Goal: Information Seeking & Learning: Learn about a topic

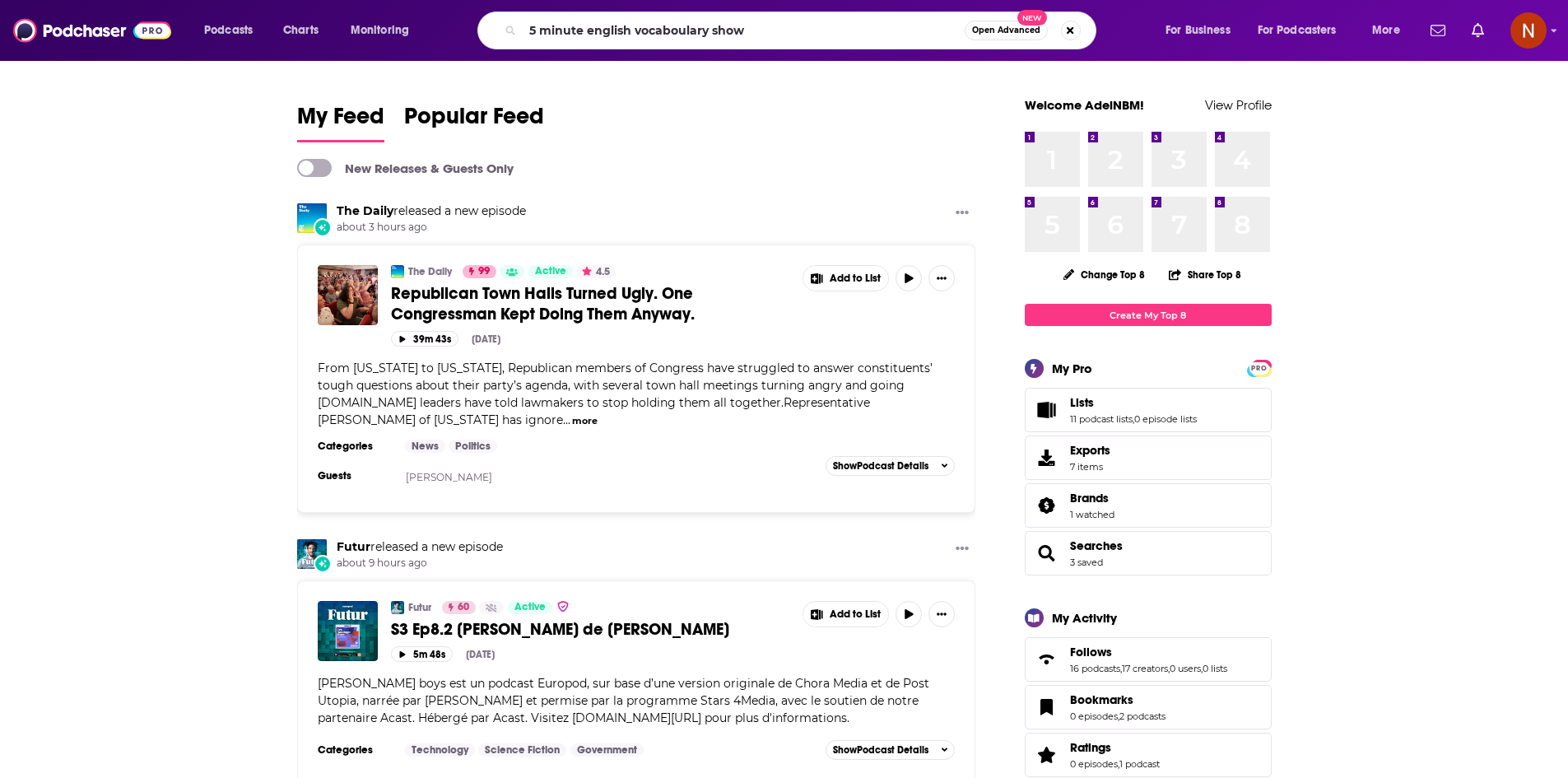
click at [691, 32] on input "5 minute english vocaboulary show" at bounding box center [743, 30] width 442 height 26
click at [608, 32] on input "5 minute english vocabulary show" at bounding box center [743, 30] width 442 height 26
click at [780, 35] on input "5 minute English vocabulary show" at bounding box center [743, 30] width 442 height 26
type input "5 minute English vocabulary show"
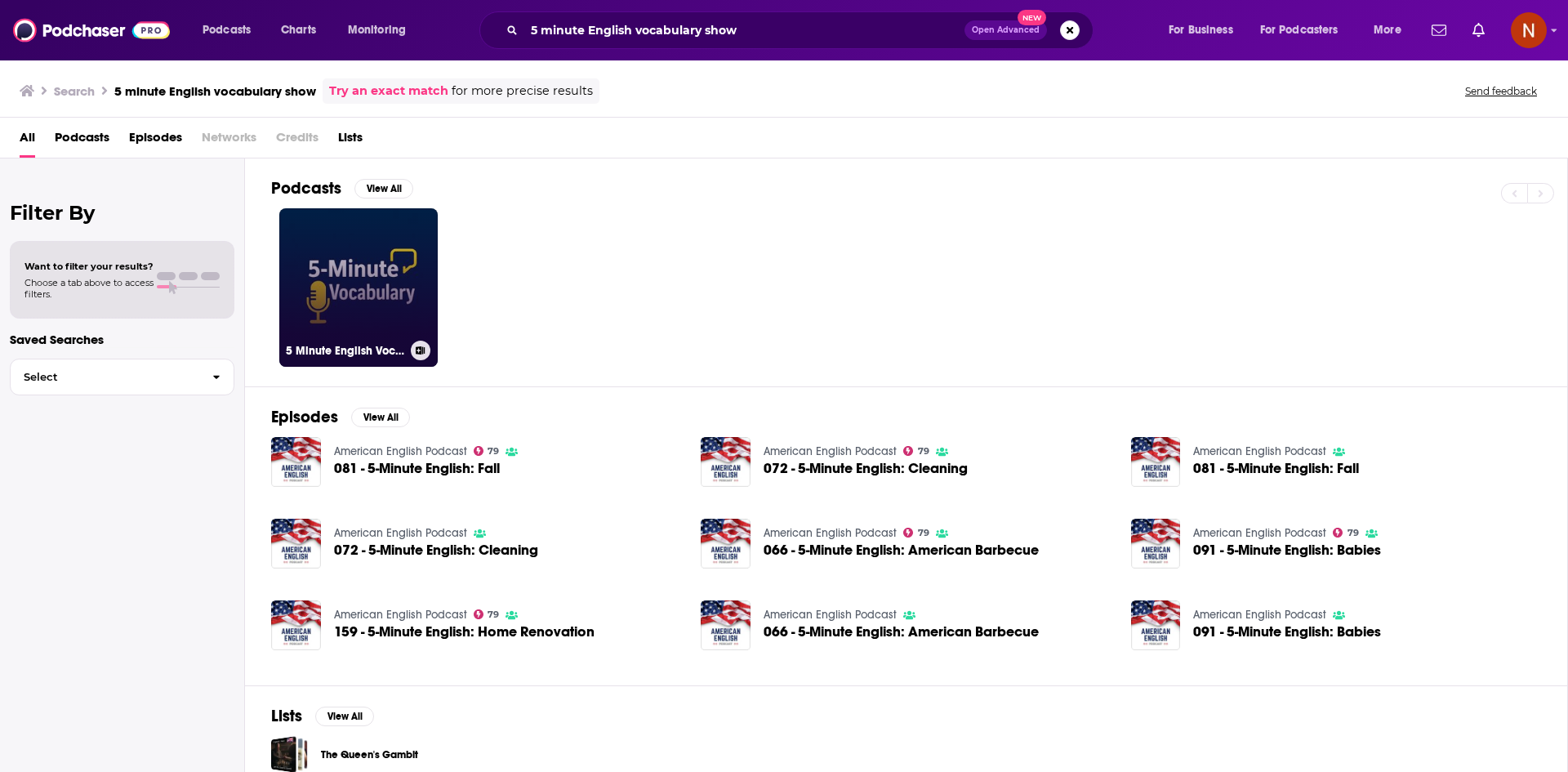
click at [359, 267] on link "5 Minute English Vocabulary Show" at bounding box center [359, 287] width 158 height 159
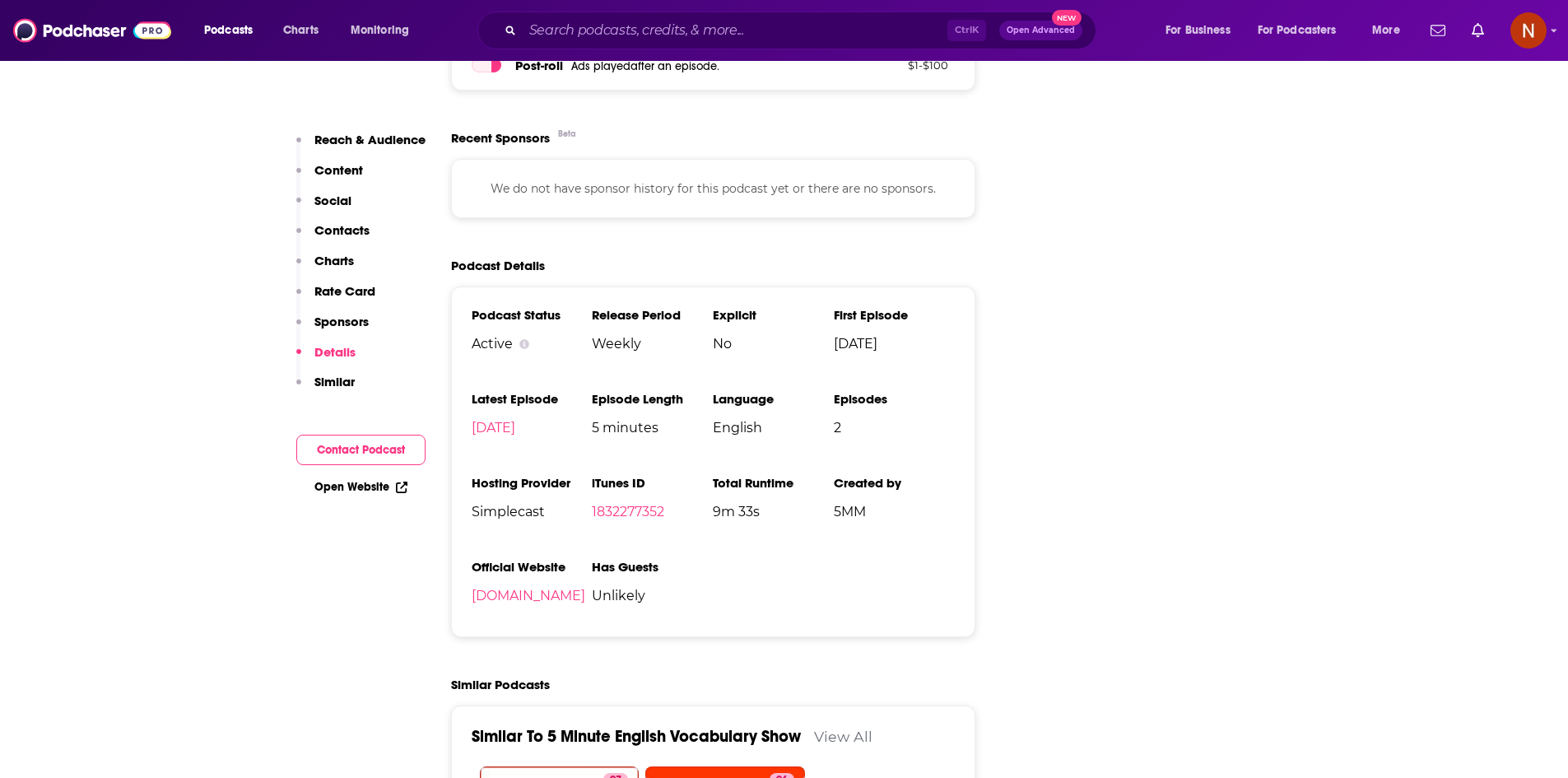
scroll to position [2072, 0]
